Goal: Navigation & Orientation: Find specific page/section

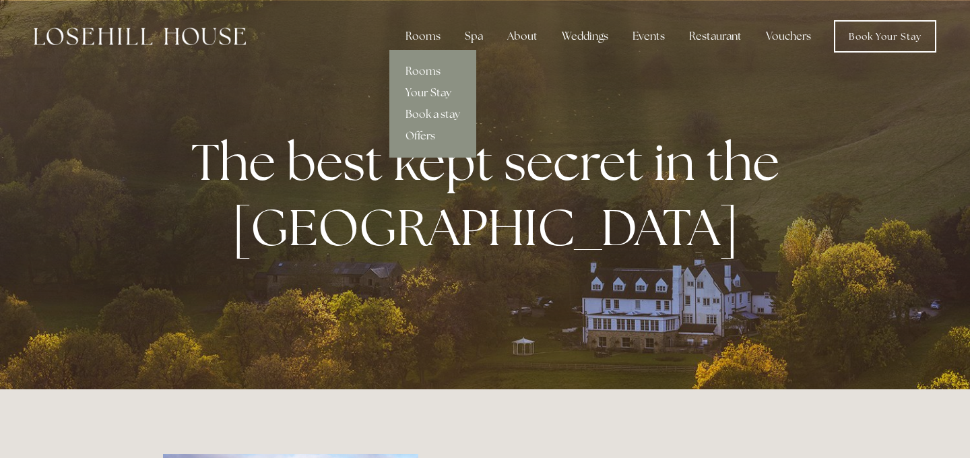
click at [427, 94] on link "Your Stay" at bounding box center [432, 93] width 87 height 22
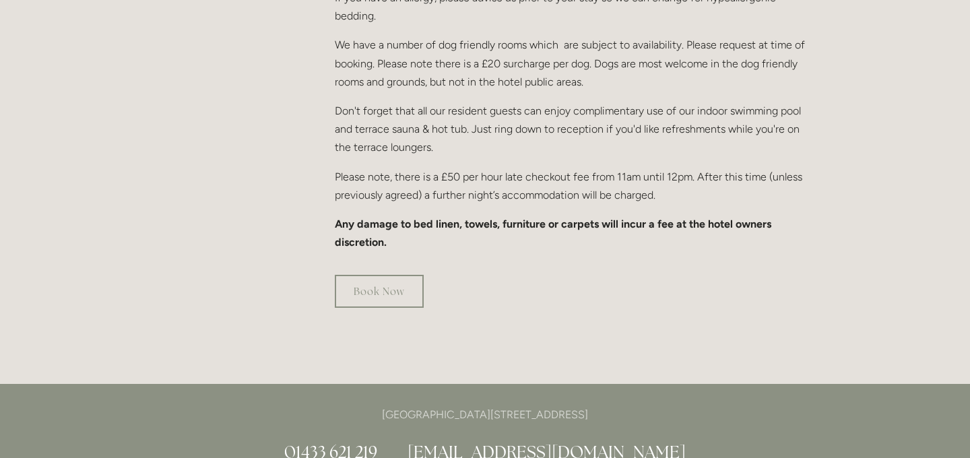
scroll to position [902, 0]
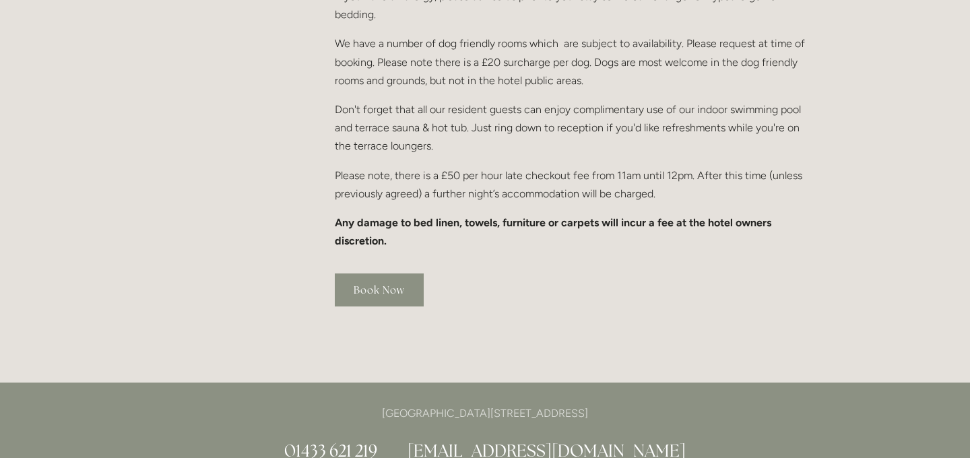
click at [374, 273] on link "Book Now" at bounding box center [379, 289] width 89 height 33
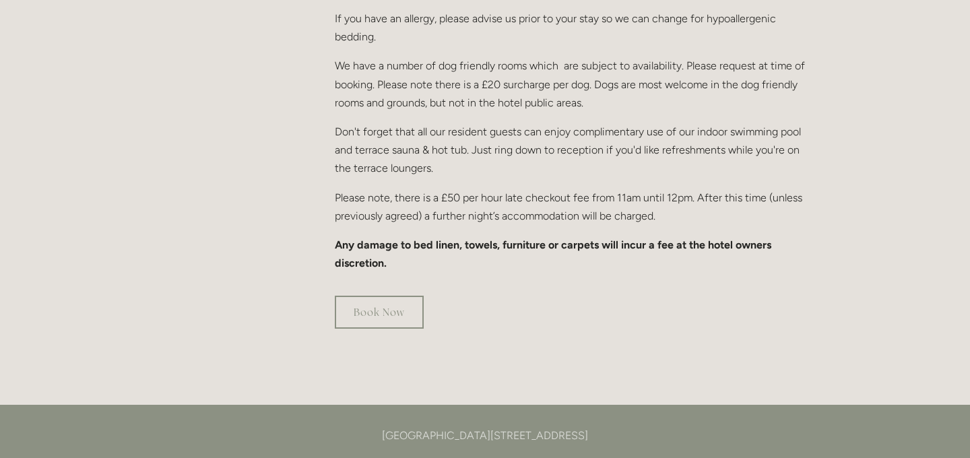
scroll to position [1001, 0]
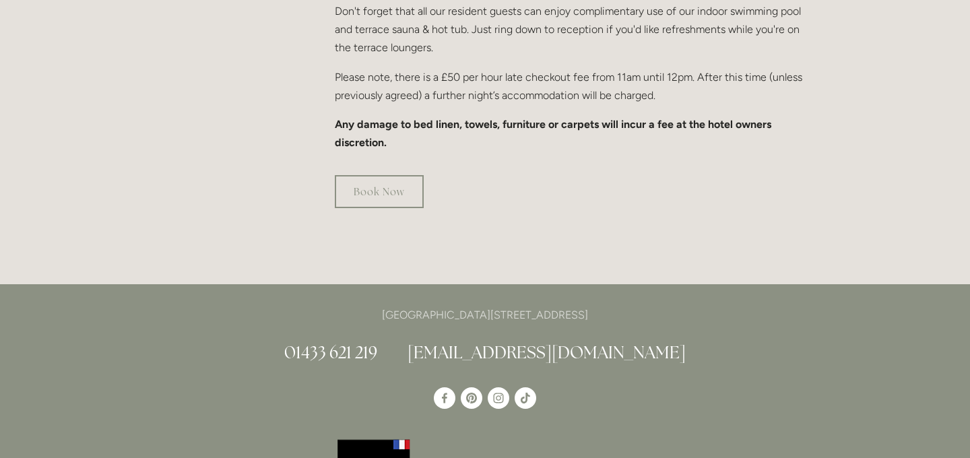
drag, startPoint x: 639, startPoint y: 298, endPoint x: 334, endPoint y: 296, distance: 305.1
click at [334, 306] on p "[GEOGRAPHIC_DATA][STREET_ADDRESS]" at bounding box center [485, 315] width 644 height 18
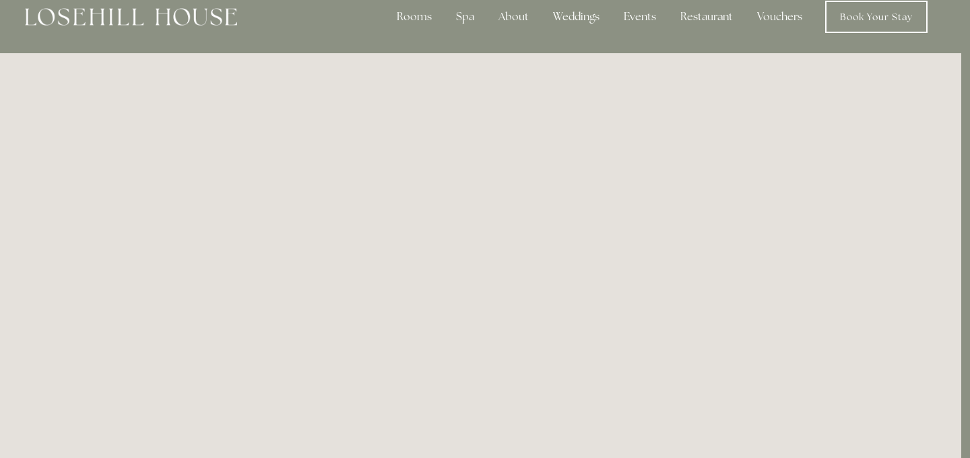
scroll to position [0, 9]
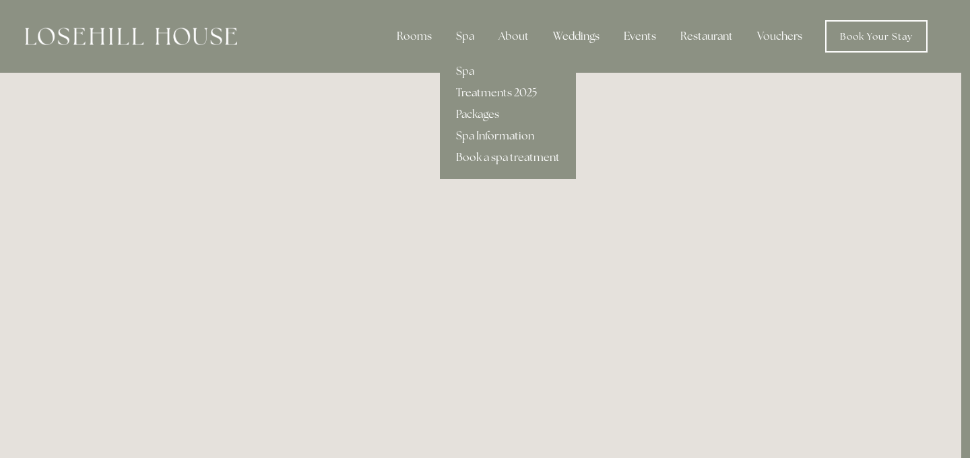
click at [482, 92] on link "Treatments 2025" at bounding box center [508, 93] width 136 height 22
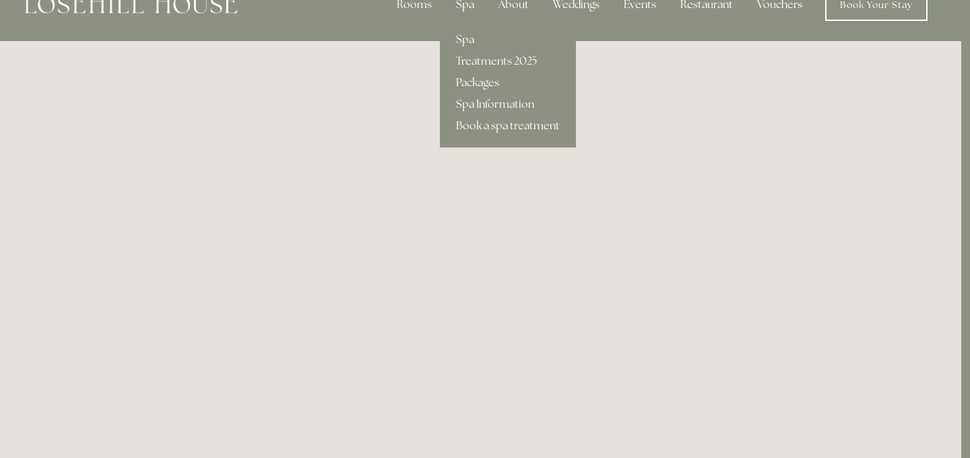
scroll to position [50, 9]
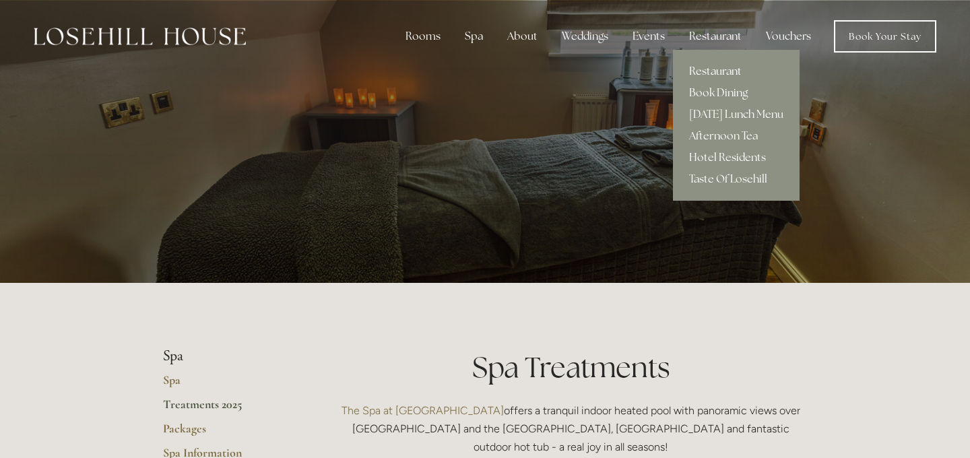
click at [715, 75] on link "Restaurant" at bounding box center [736, 72] width 127 height 22
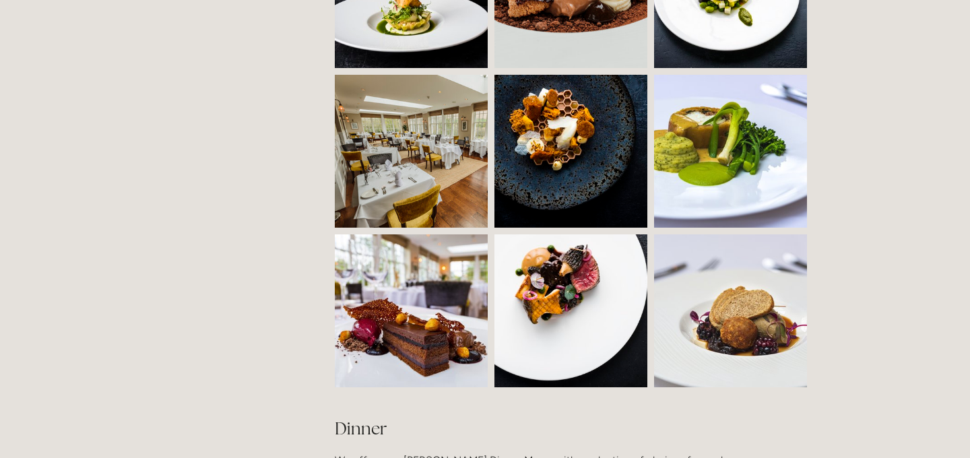
scroll to position [1248, 0]
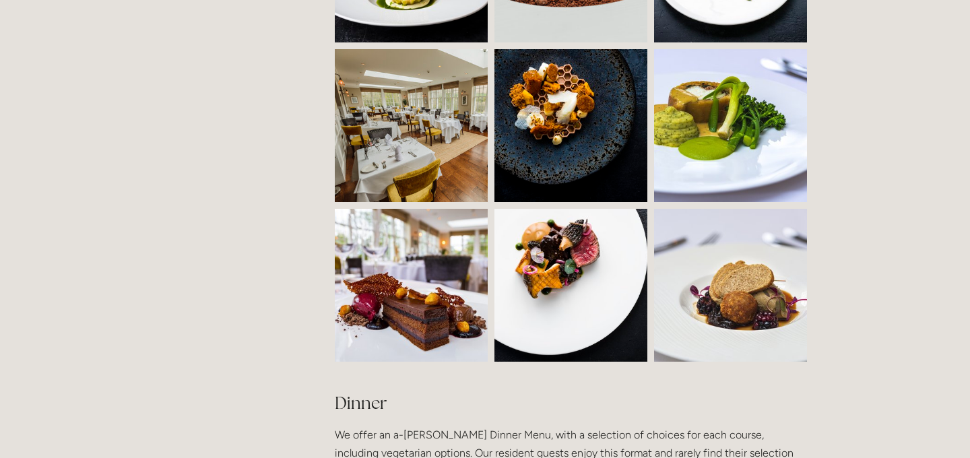
click at [382, 143] on img at bounding box center [450, 125] width 230 height 153
